Goal: Information Seeking & Learning: Learn about a topic

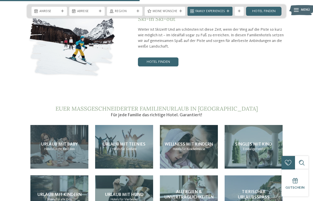
scroll to position [885, 0]
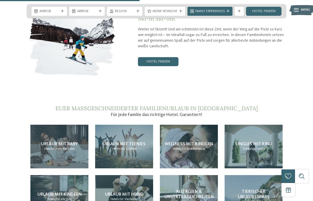
click at [74, 146] on span "Urlaub mit Baby" at bounding box center [59, 144] width 37 height 4
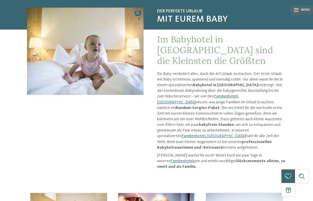
scroll to position [42, 0]
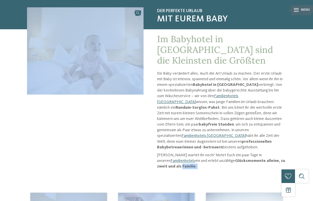
click at [299, 123] on div "Der perfekte Urlaub mit eurem Baby Im Babyhotel in Südtirol sind die Kleinsten …" at bounding box center [156, 90] width 313 height 166
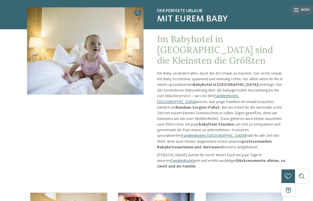
click at [299, 113] on div "Der perfekte Urlaub mit eurem Baby Im Babyhotel in Südtirol sind die Kleinsten …" at bounding box center [156, 90] width 313 height 166
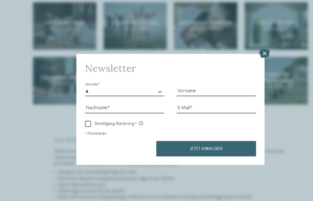
scroll to position [539, 0]
click at [243, 45] on icon at bounding box center [243, 49] width 10 height 8
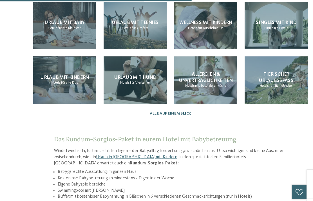
click at [246, 25] on div "Singles mit Kind Einmalige Hotels" at bounding box center [253, 24] width 58 height 44
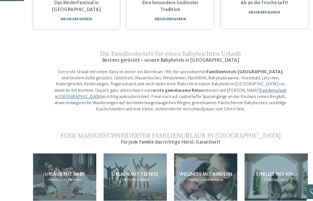
scroll to position [0, 0]
